Goal: Task Accomplishment & Management: Complete application form

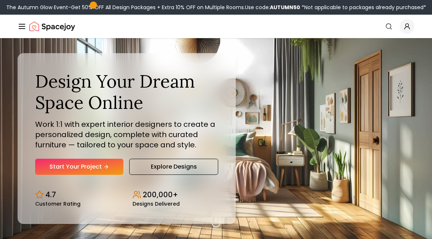
click at [62, 164] on link "Start Your Project" at bounding box center [79, 167] width 88 height 16
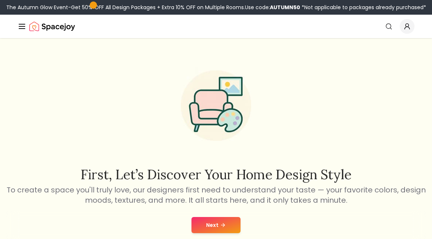
click at [220, 228] on button "Next" at bounding box center [216, 225] width 49 height 16
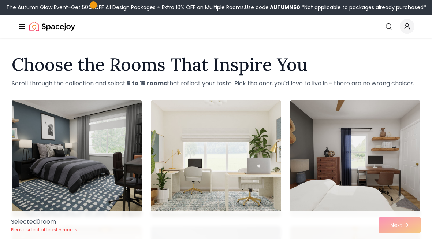
click at [57, 133] on img at bounding box center [77, 158] width 130 height 117
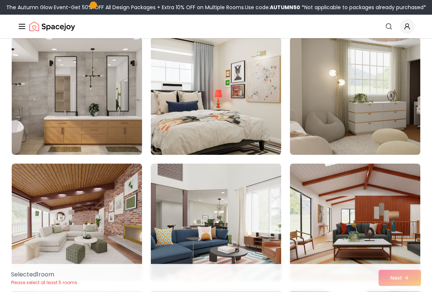
scroll to position [818, 0]
click at [73, 83] on img at bounding box center [77, 95] width 130 height 117
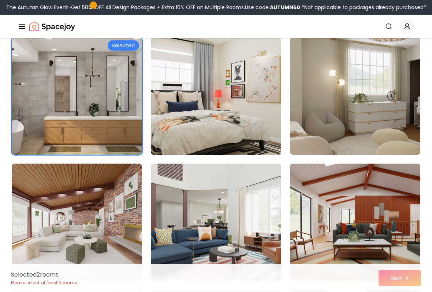
click at [117, 45] on div "Selected" at bounding box center [123, 45] width 31 height 10
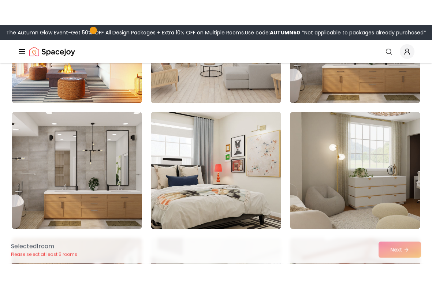
scroll to position [740, 0]
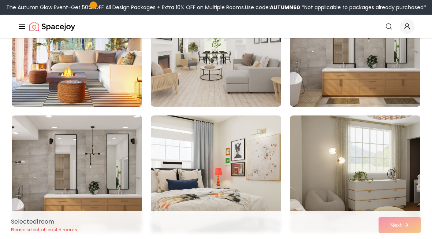
click at [79, 137] on img at bounding box center [77, 173] width 130 height 117
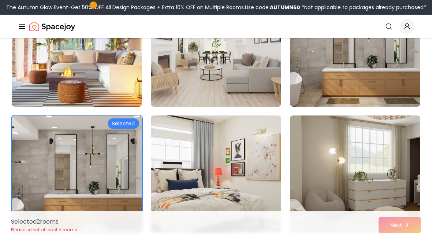
click at [81, 133] on img at bounding box center [77, 173] width 130 height 117
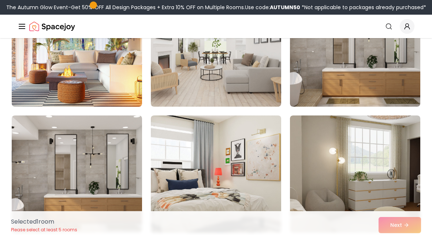
click at [94, 122] on img at bounding box center [77, 173] width 130 height 117
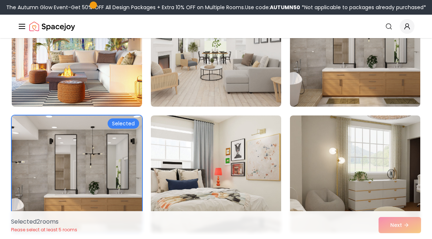
click at [406, 234] on div "Selected 2 room s Please select at least 5 rooms Next" at bounding box center [216, 225] width 422 height 28
click at [405, 232] on div "Selected 2 room s Please select at least 5 rooms Next" at bounding box center [216, 225] width 422 height 28
click at [393, 221] on div "Selected 2 room s Please select at least 5 rooms Next" at bounding box center [216, 225] width 422 height 28
click at [92, 157] on img at bounding box center [77, 173] width 130 height 117
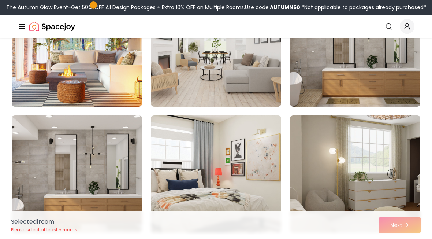
click at [105, 128] on img at bounding box center [77, 173] width 130 height 117
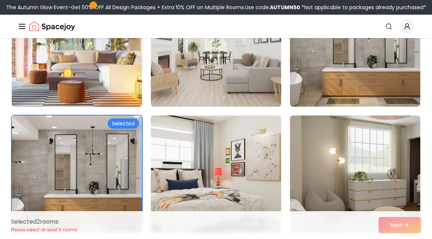
click at [399, 220] on div "Selected 2 room s Please select at least 5 rooms Next" at bounding box center [216, 225] width 422 height 28
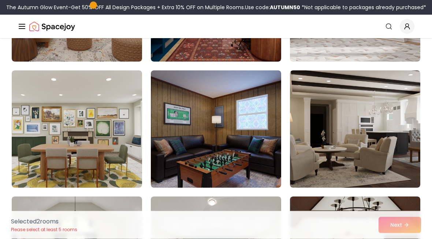
scroll to position [1663, 0]
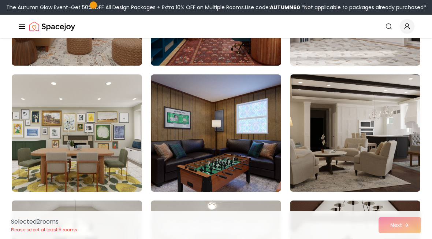
click at [59, 117] on img at bounding box center [77, 132] width 130 height 117
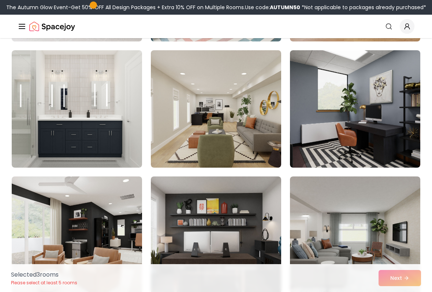
click at [238, 145] on img at bounding box center [216, 108] width 130 height 117
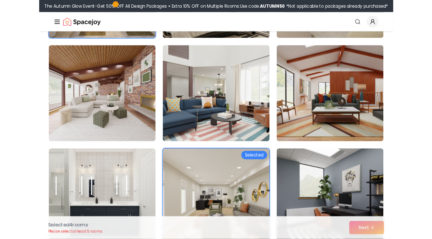
scroll to position [926, 0]
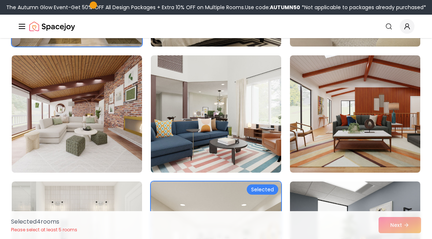
click at [356, 91] on img at bounding box center [355, 113] width 130 height 117
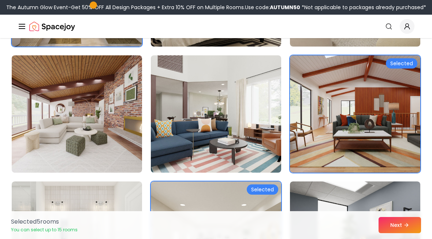
click at [404, 232] on button "Next" at bounding box center [400, 225] width 42 height 16
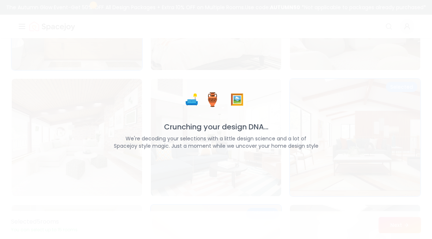
click at [406, 225] on div "🛋️ 🏺 🖼️ Crunching your design DNA... We're decoding your selections with a litt…" at bounding box center [216, 119] width 432 height 239
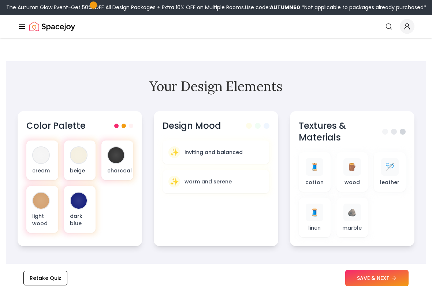
scroll to position [222, 0]
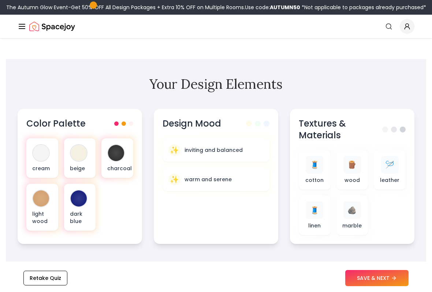
click at [40, 210] on div "light wood" at bounding box center [42, 206] width 32 height 47
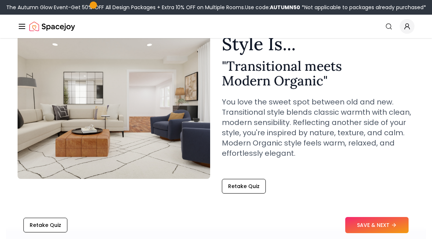
scroll to position [51, 0]
